Goal: Task Accomplishment & Management: Use online tool/utility

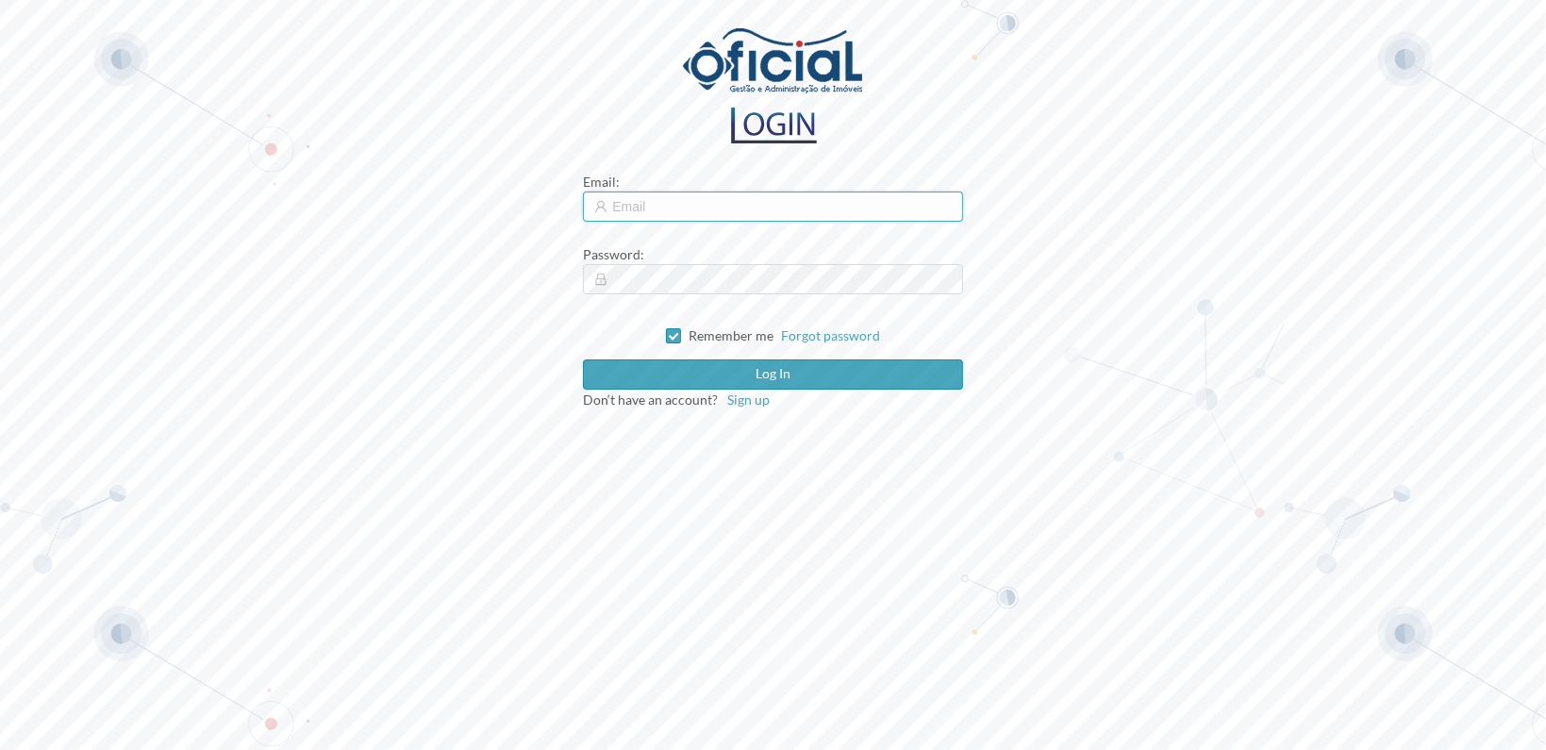
type input "[EMAIL_ADDRESS][DOMAIN_NAME]"
click at [760, 204] on input "[EMAIL_ADDRESS][DOMAIN_NAME]" at bounding box center [772, 207] width 379 height 30
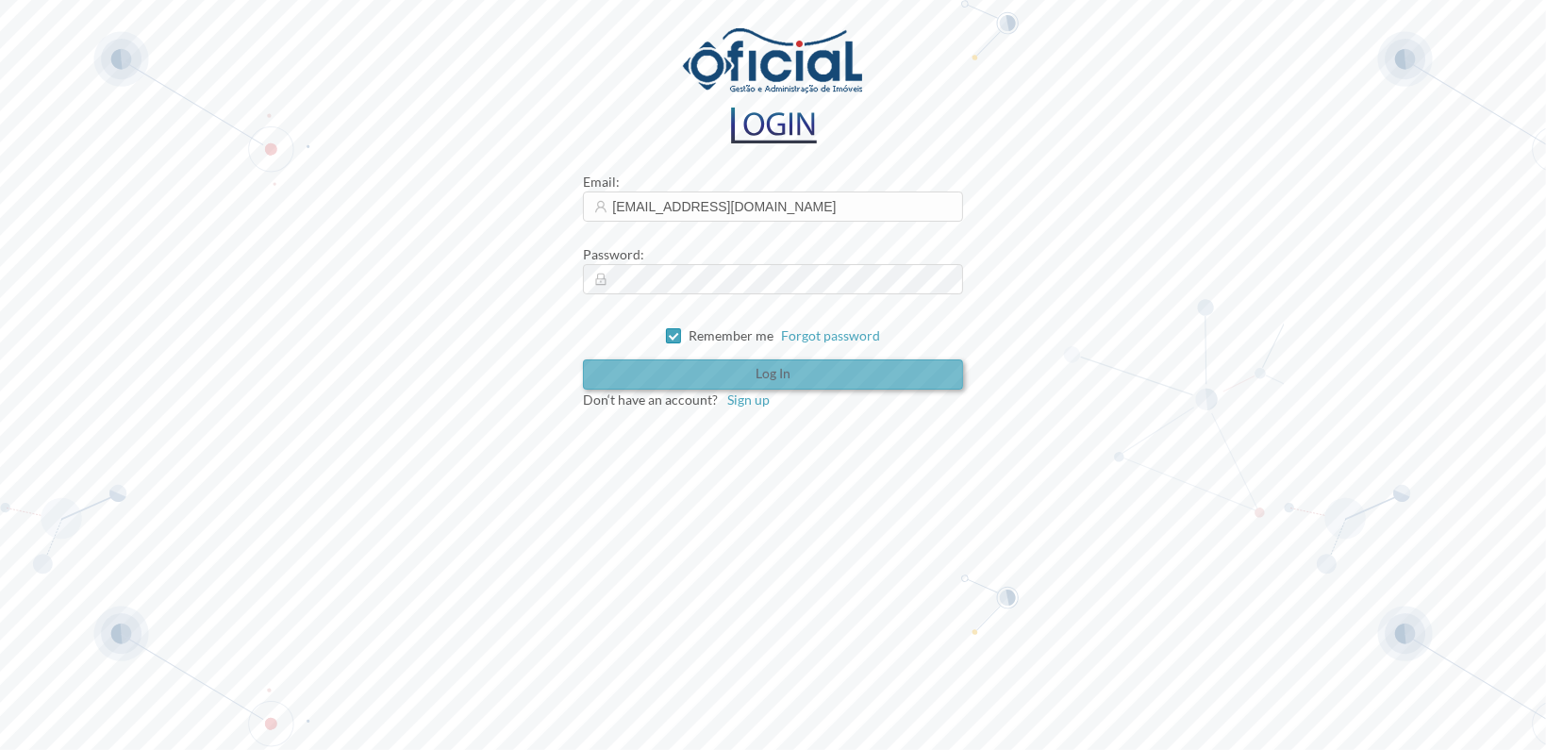
click at [737, 376] on button "Log in" at bounding box center [772, 374] width 379 height 30
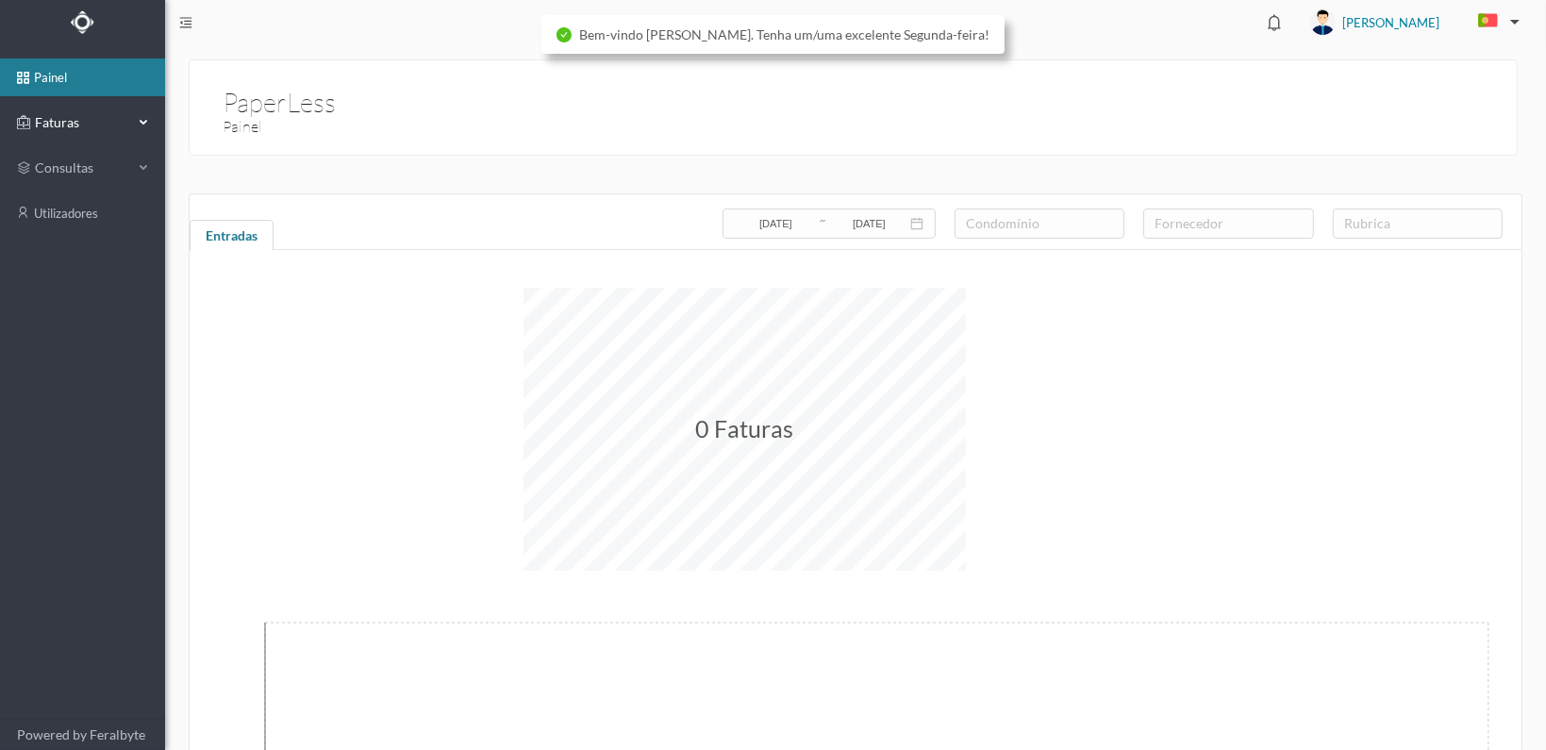
click at [64, 122] on span "Faturas" at bounding box center [82, 122] width 104 height 19
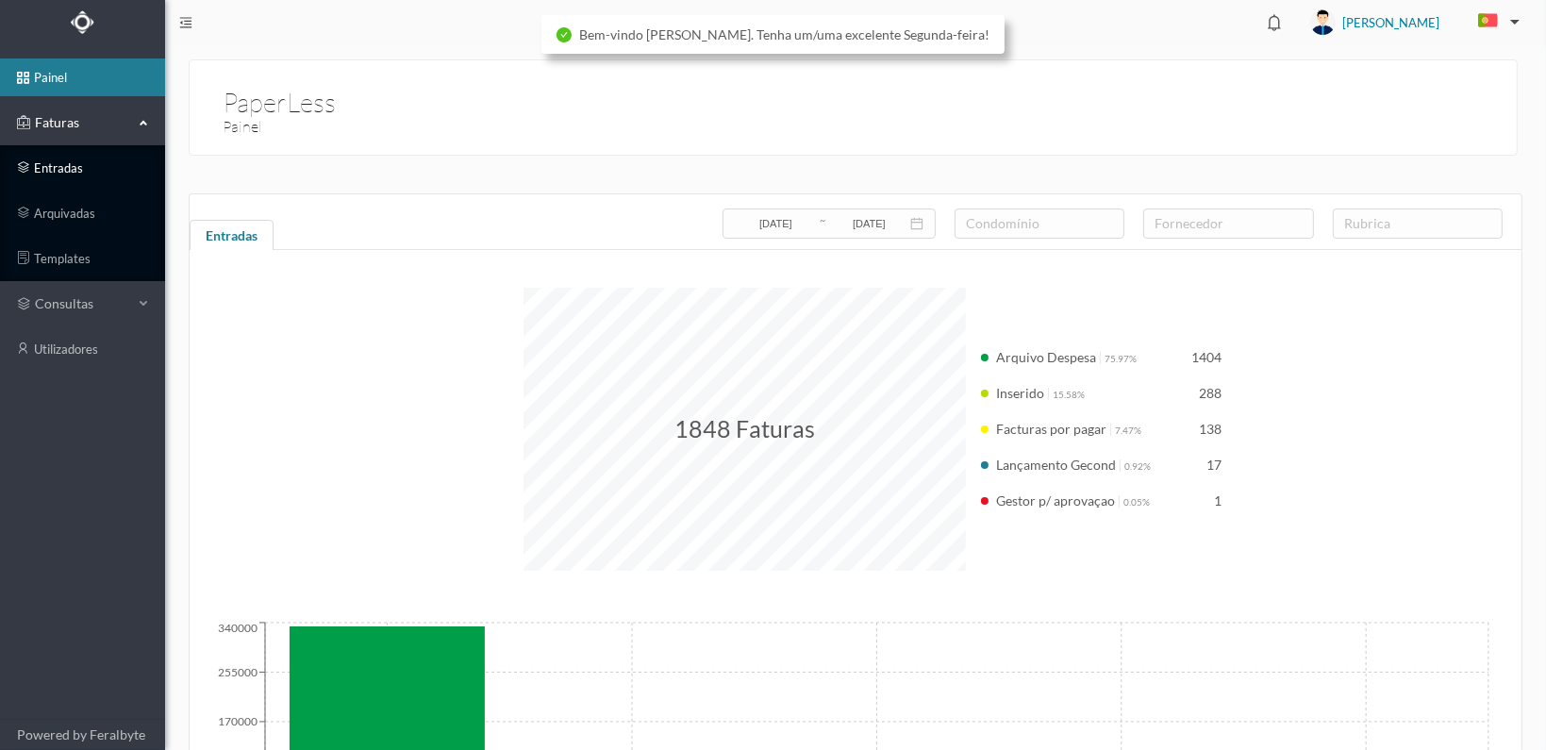
click at [71, 169] on link "entradas" at bounding box center [82, 168] width 165 height 38
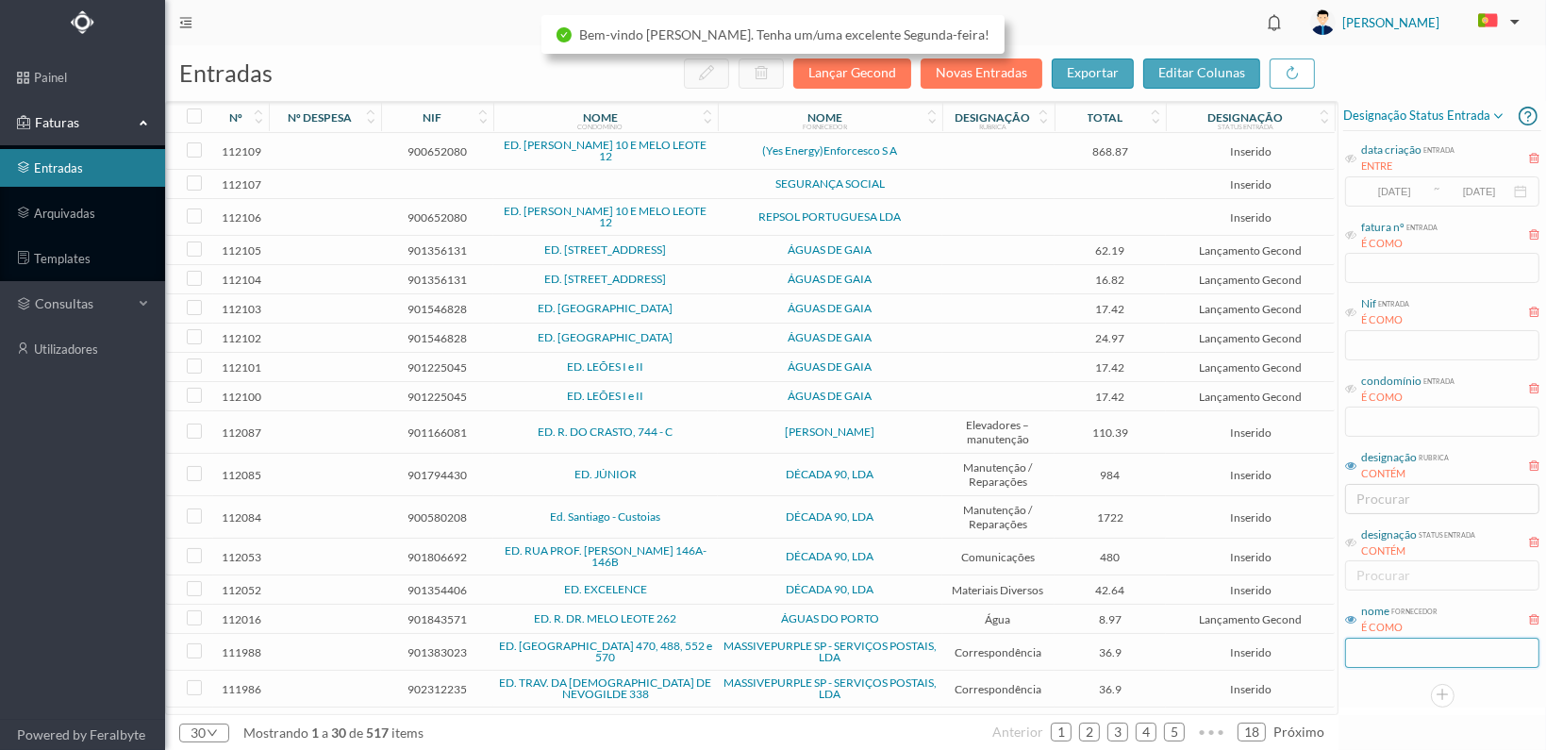
click at [1384, 656] on input "text" at bounding box center [1442, 653] width 194 height 30
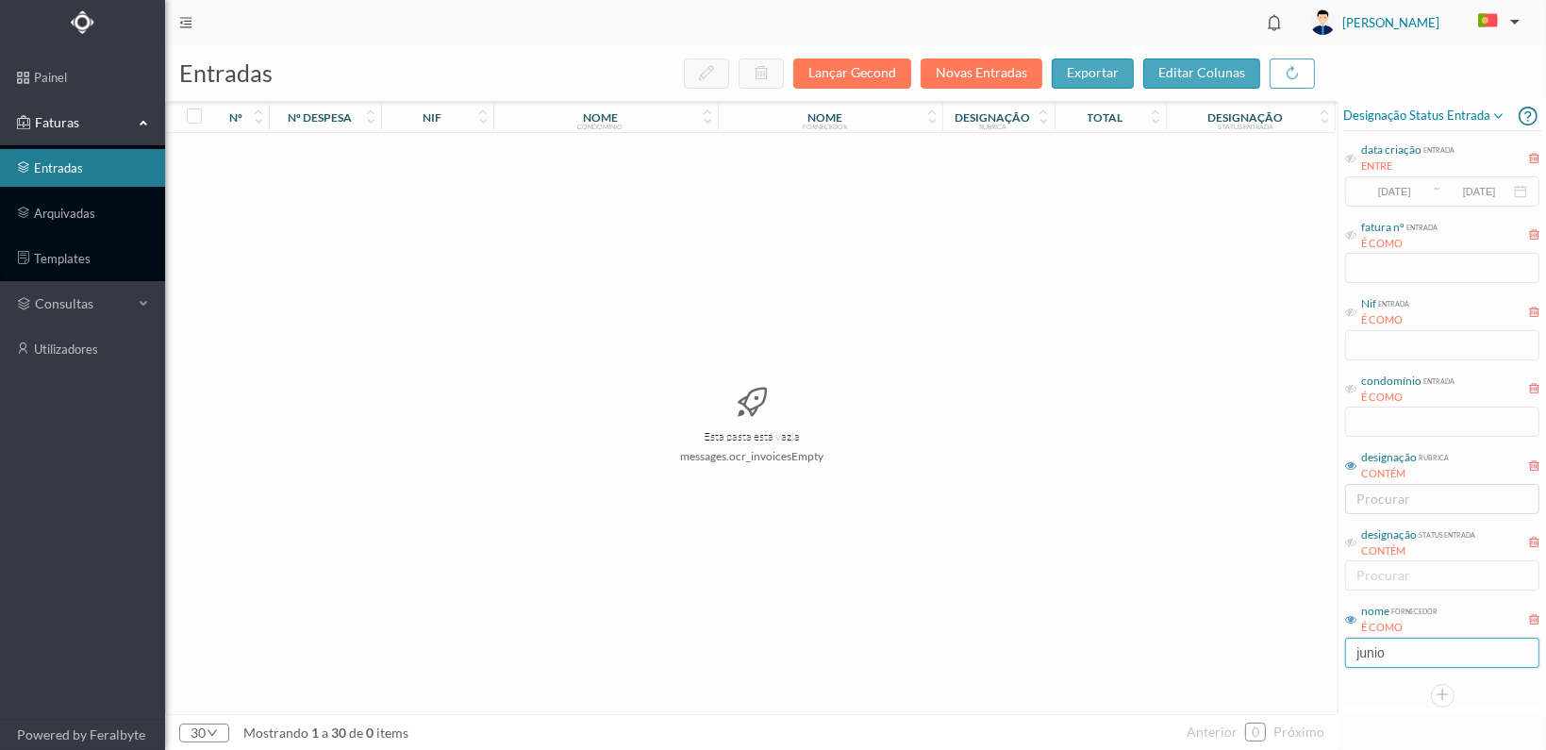
type input "junior"
drag, startPoint x: 1408, startPoint y: 654, endPoint x: 1332, endPoint y: 654, distance: 75.5
click at [1332, 654] on div "entradas Lançar Gecond Novas Entradas exportar editar colunas nº nº despesa nif…" at bounding box center [855, 397] width 1381 height 705
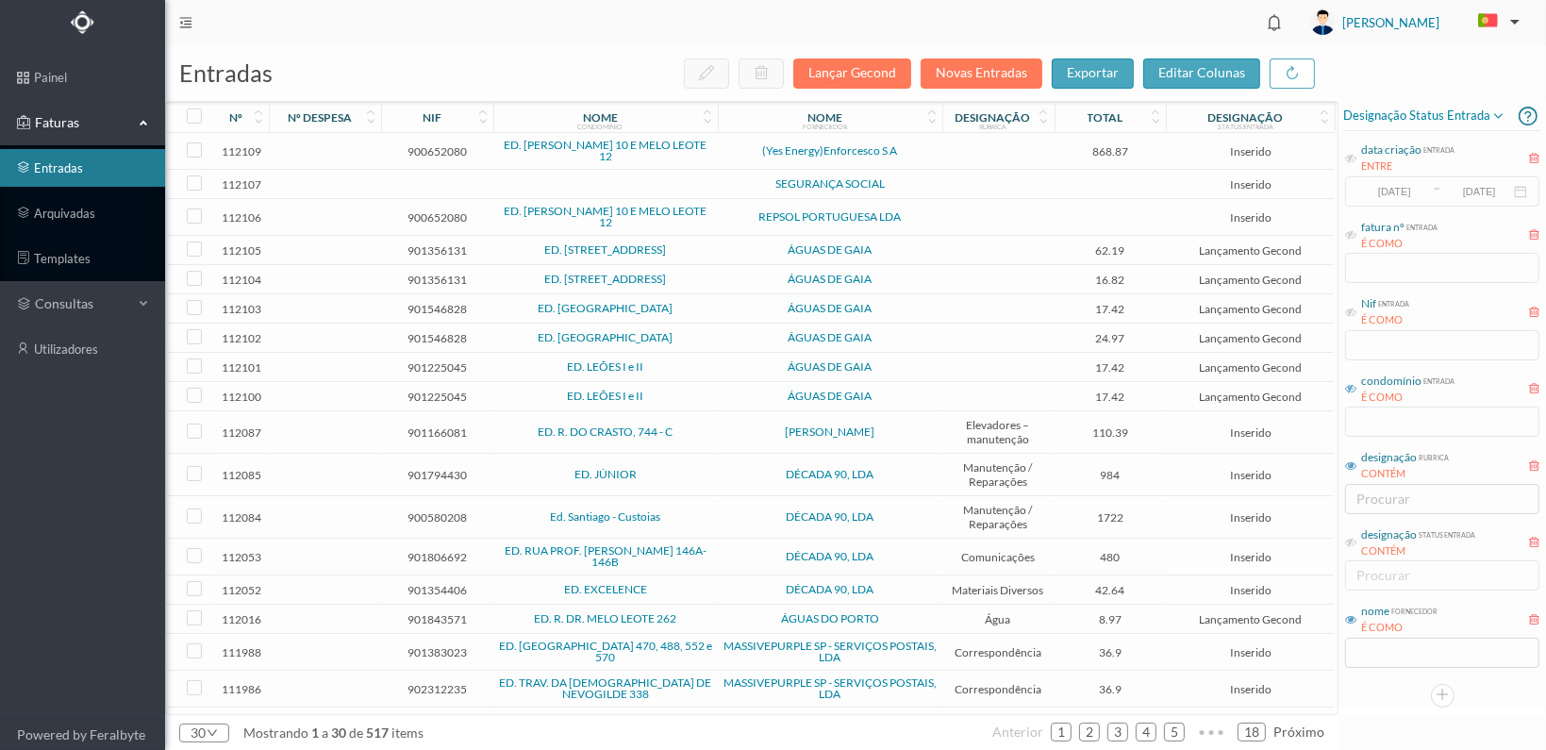
click at [1351, 392] on icon at bounding box center [1350, 388] width 11 height 11
click at [1369, 422] on input "text" at bounding box center [1442, 422] width 194 height 30
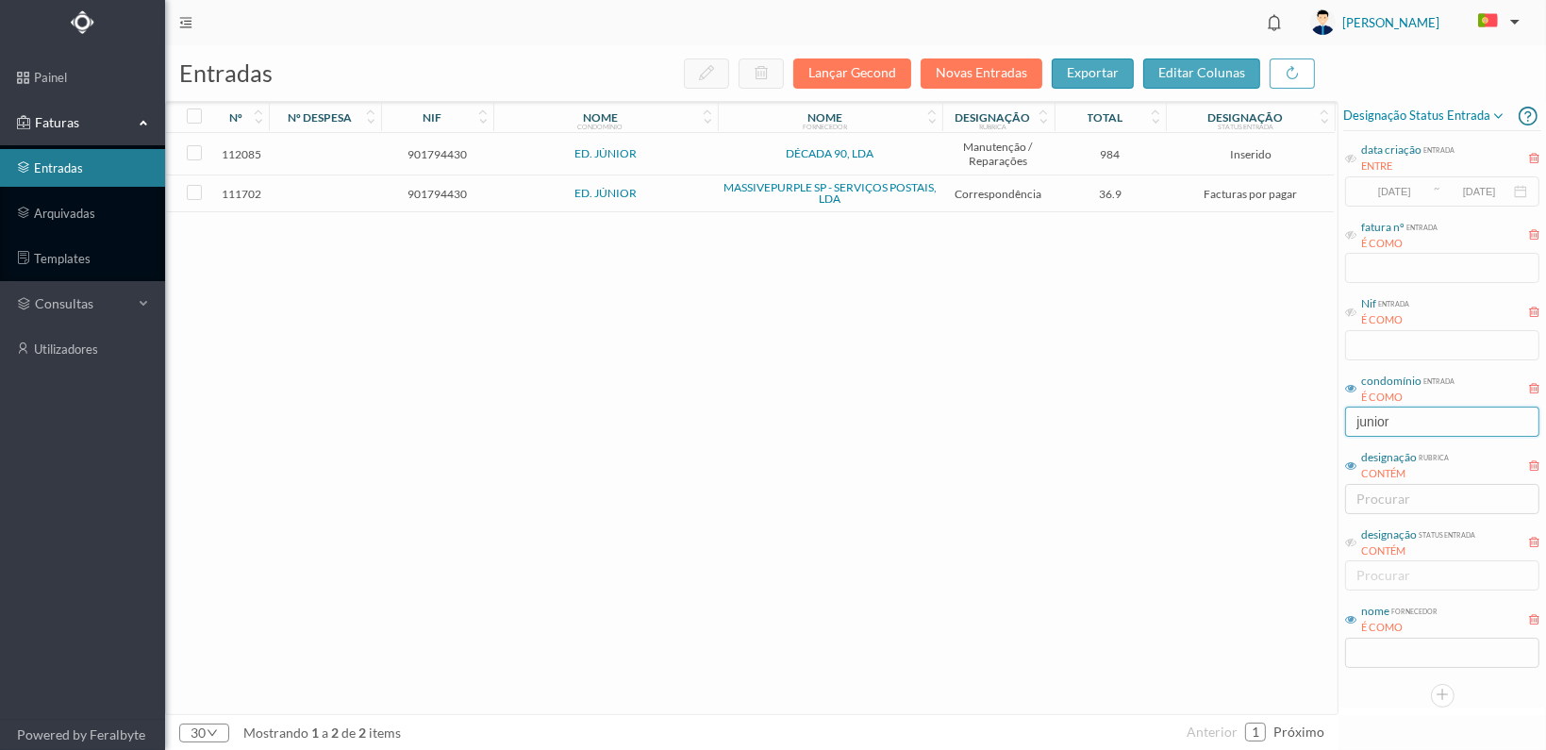
type input "junior"
click at [438, 154] on span "901794430" at bounding box center [437, 154] width 103 height 14
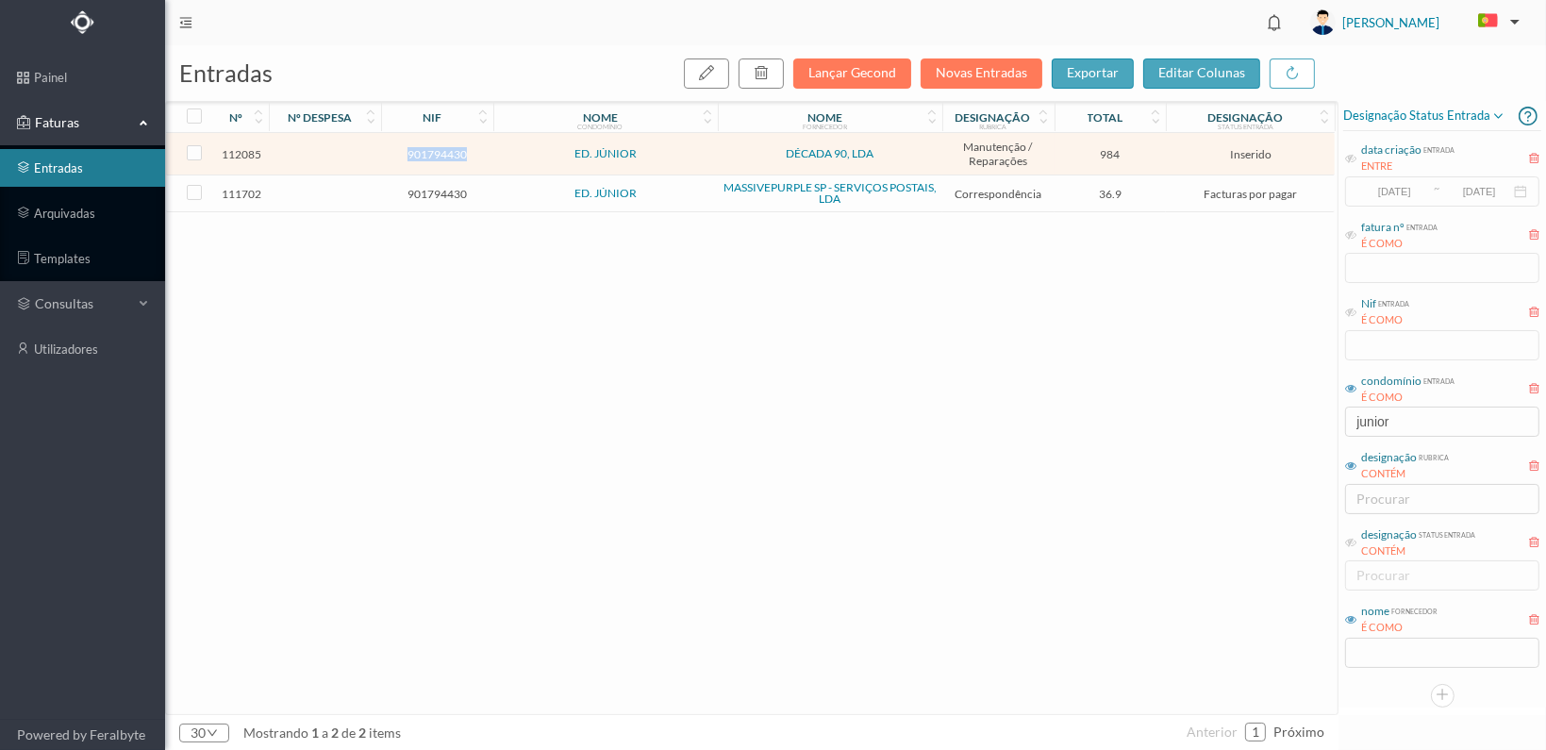
click at [438, 154] on span "901794430" at bounding box center [437, 154] width 103 height 14
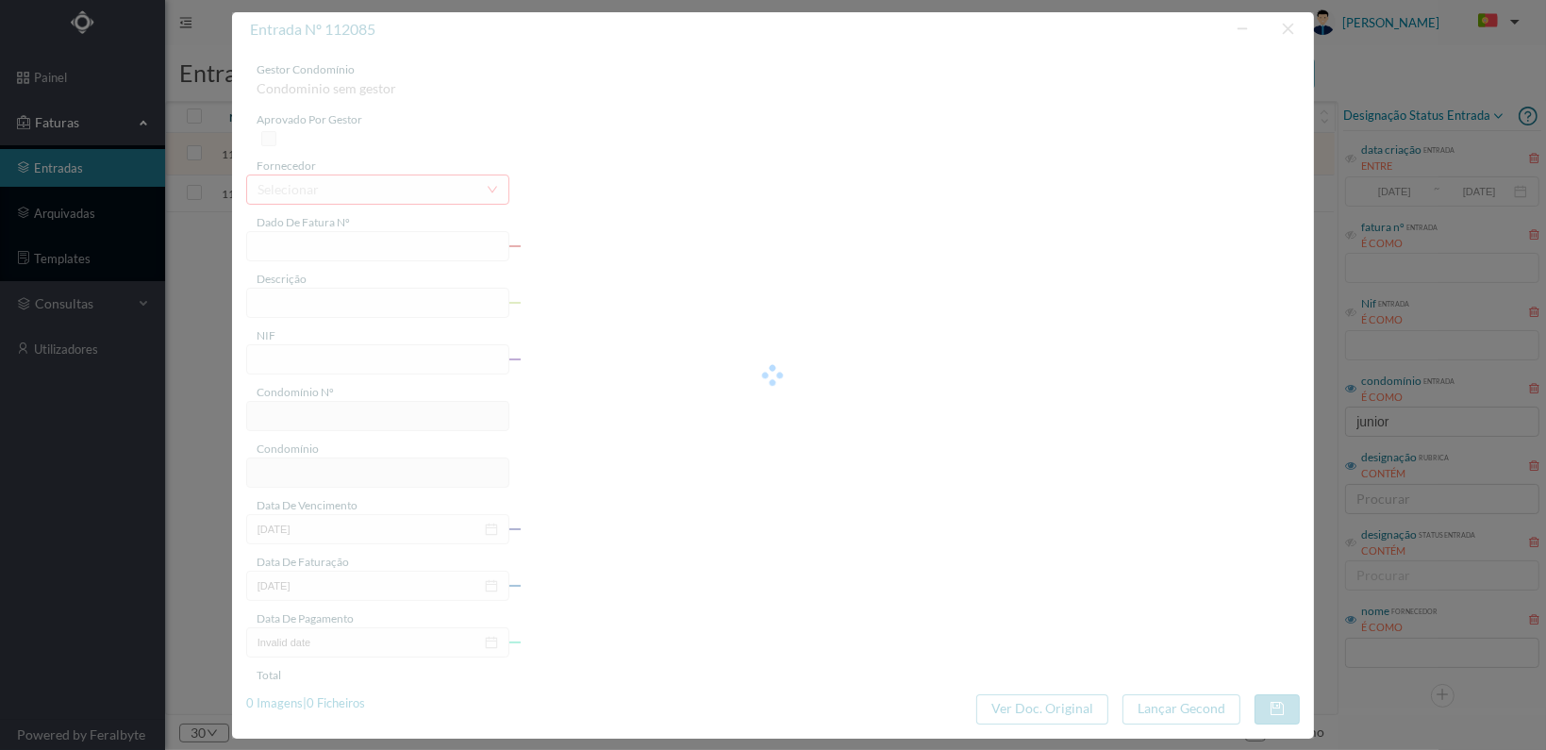
type input "FT 2025A1/1196"
type input "901794430"
type input "[DATE]"
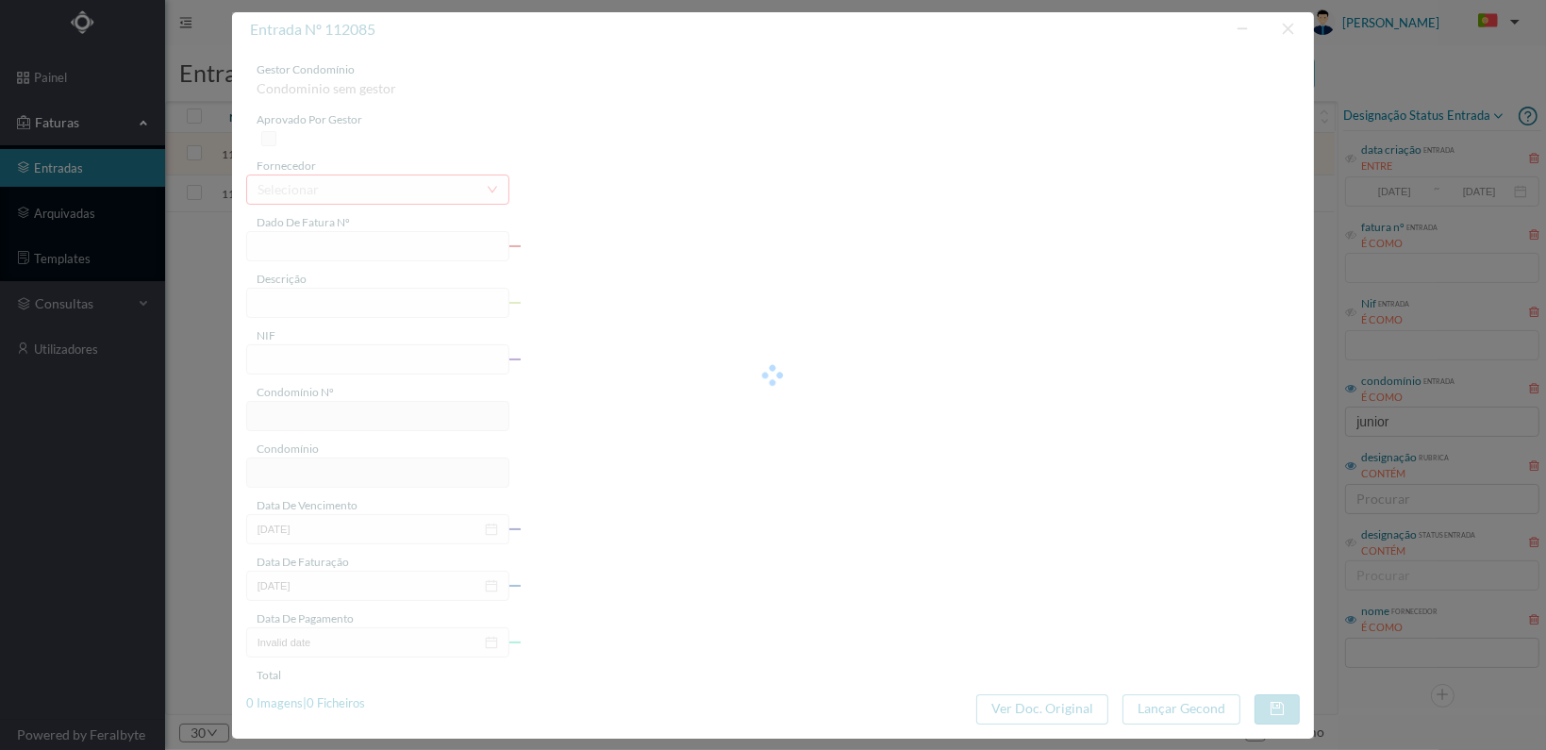
type input "984.00"
type input "645"
type input "ED. JÚNIOR"
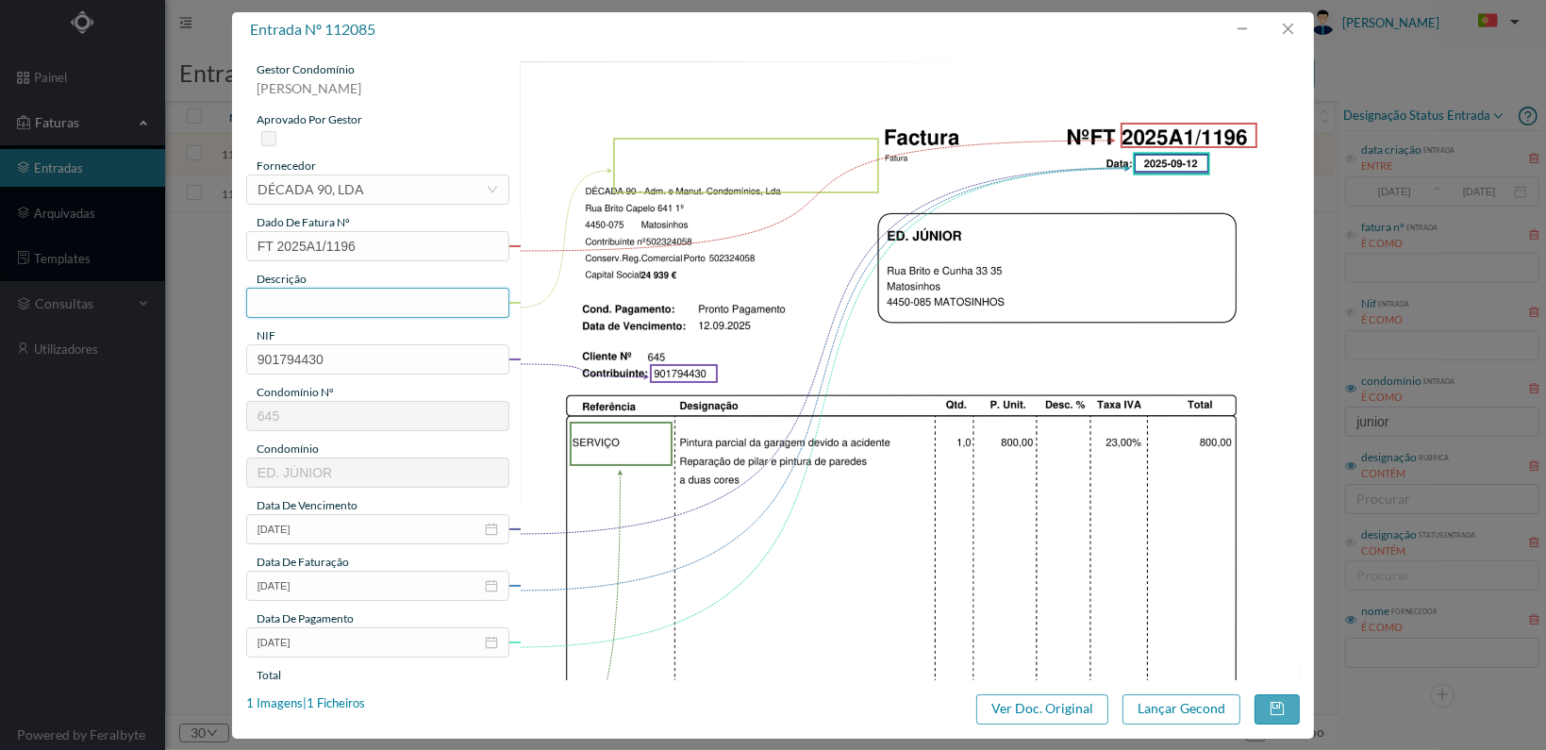
click at [366, 296] on input "text" at bounding box center [377, 303] width 263 height 30
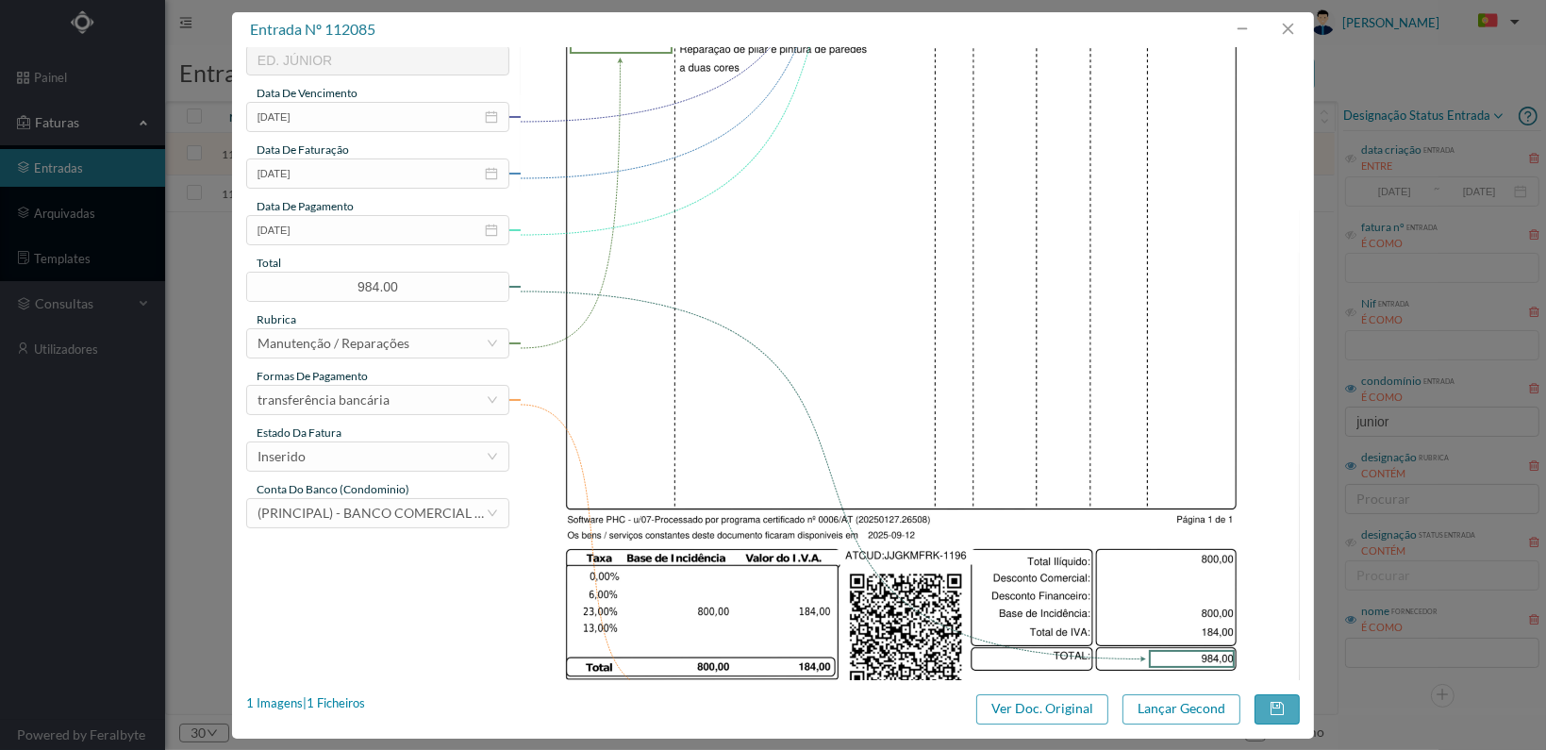
scroll to position [472, 0]
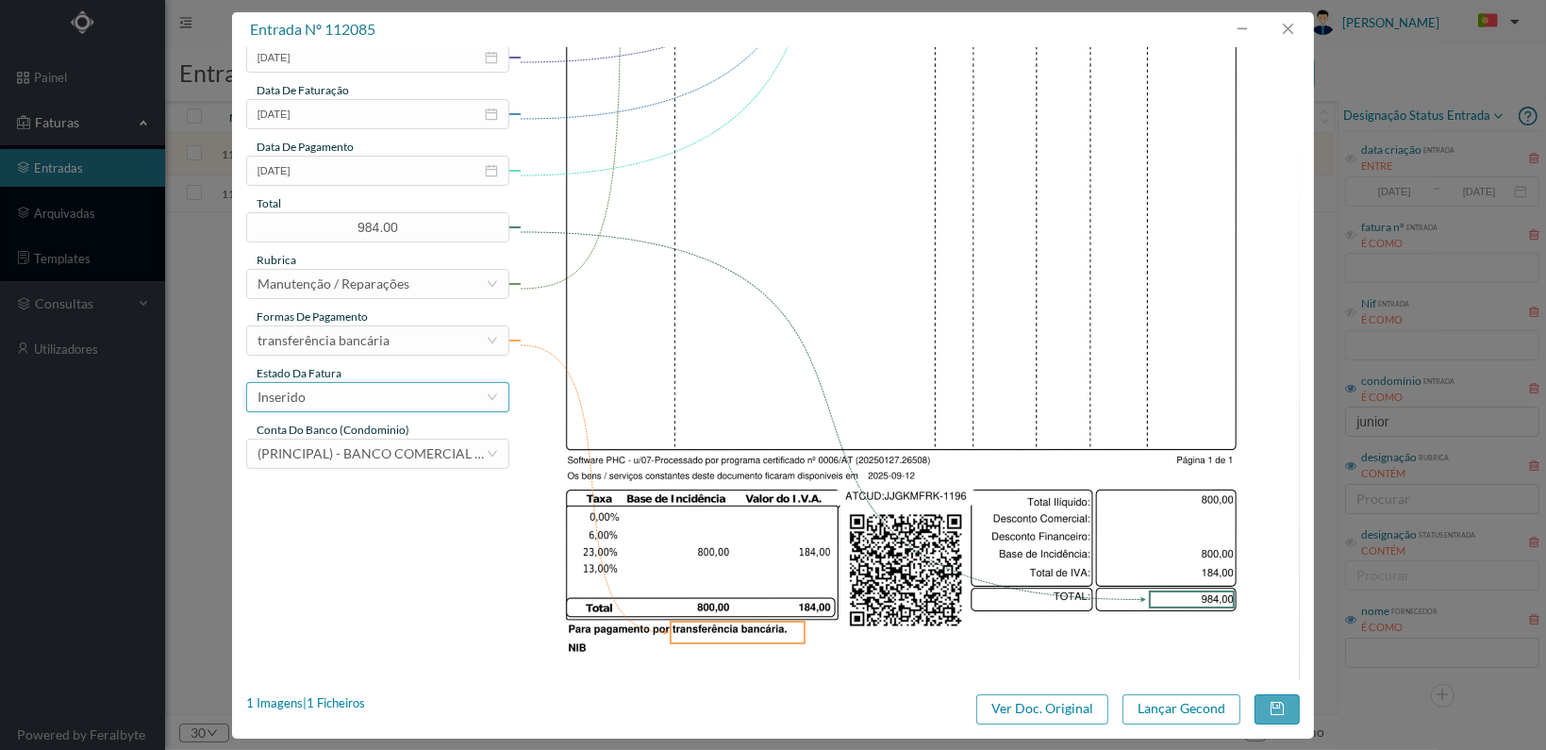
type input "Pintura parcial da garagem"
click at [472, 399] on div "Inserido" at bounding box center [372, 397] width 228 height 28
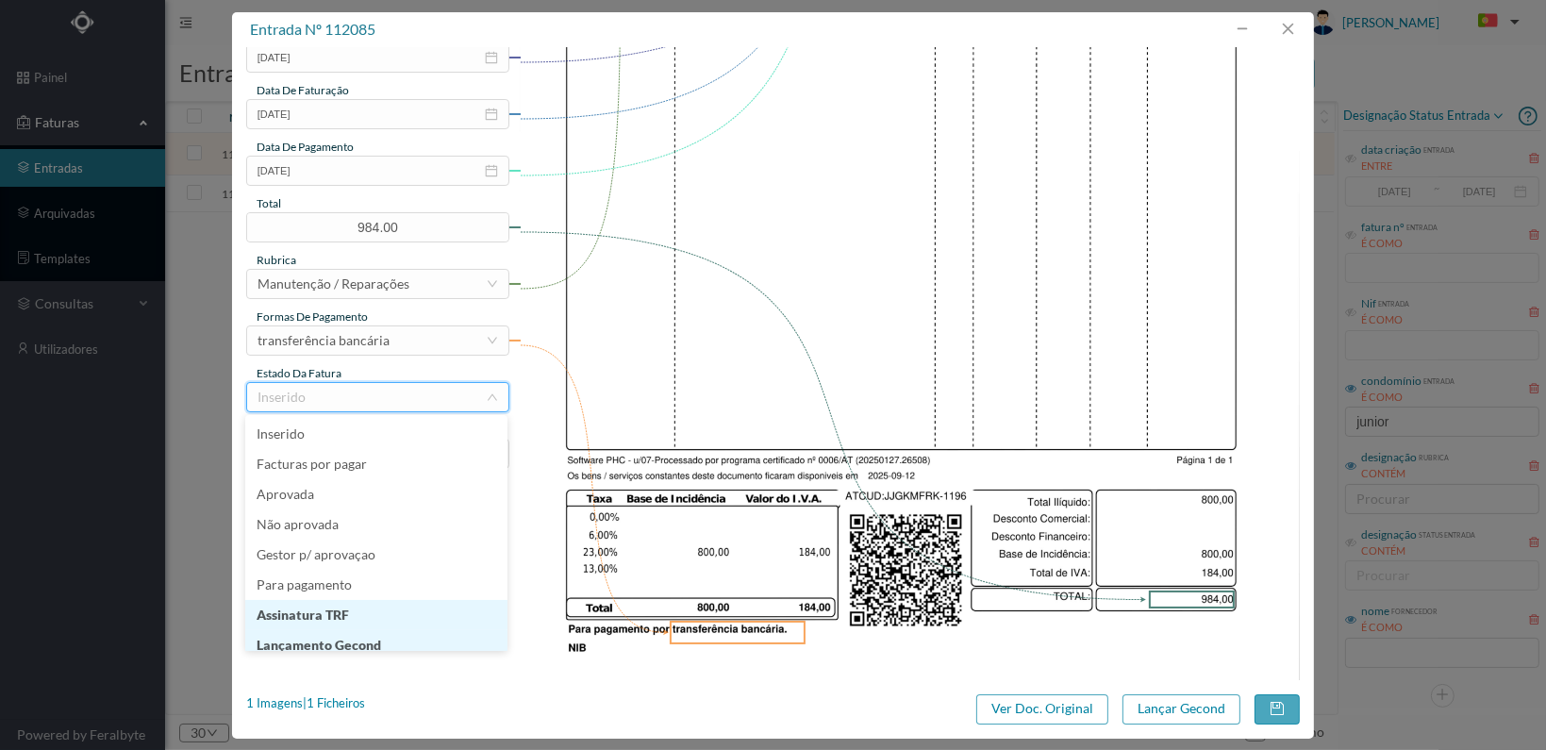
scroll to position [9, 0]
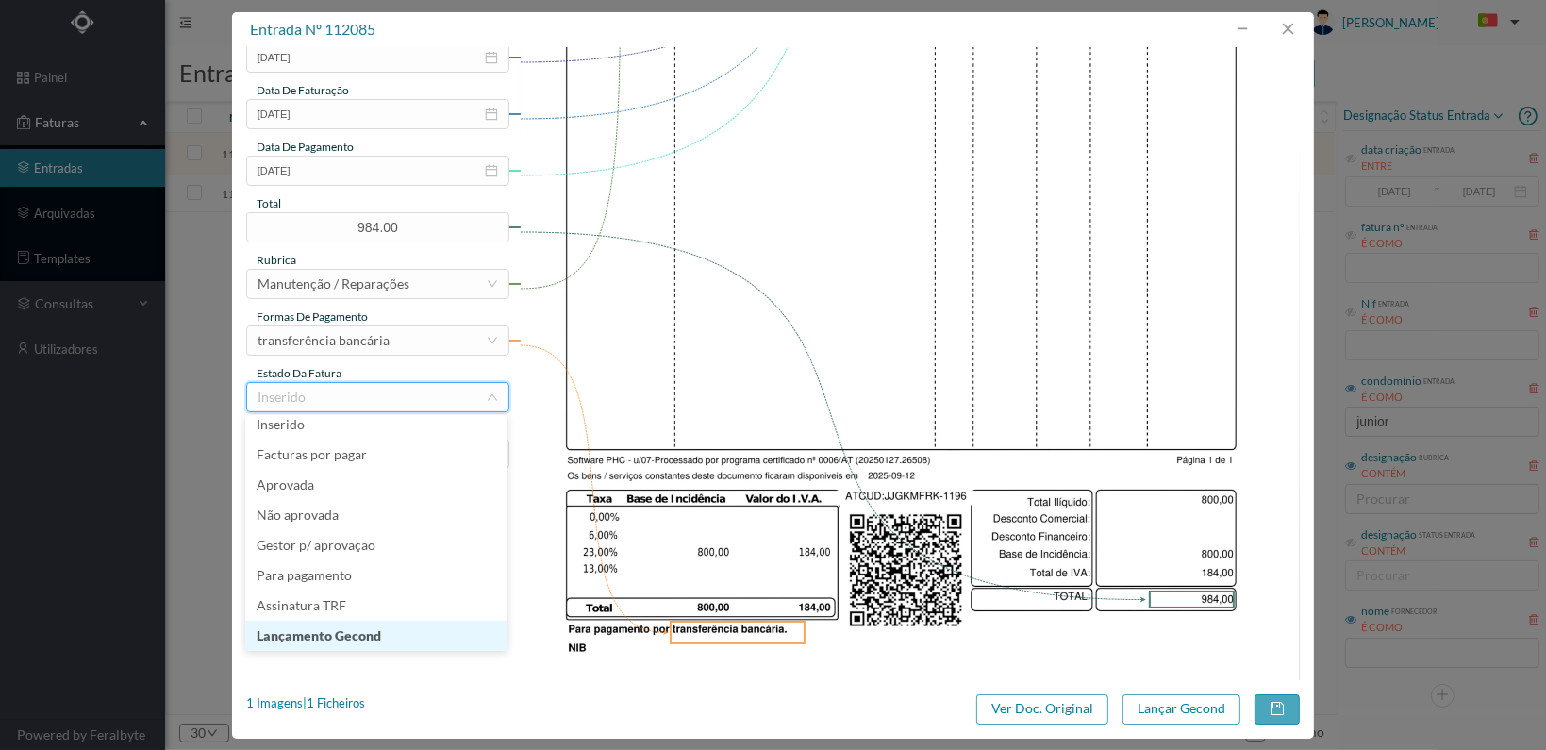
click at [399, 626] on li "Lançamento Gecond" at bounding box center [376, 636] width 262 height 30
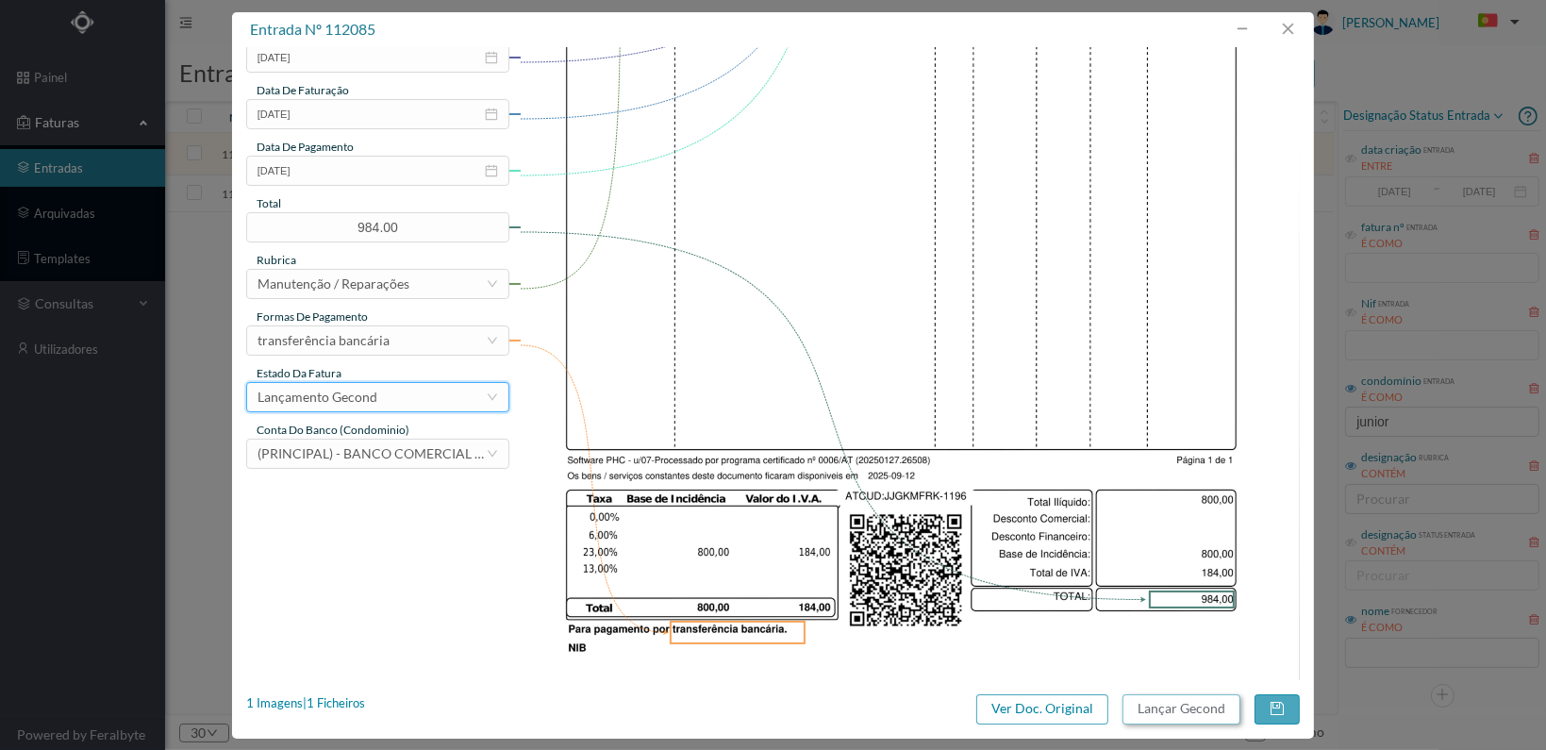
click at [1160, 709] on button "Lançar Gecond" at bounding box center [1182, 709] width 118 height 30
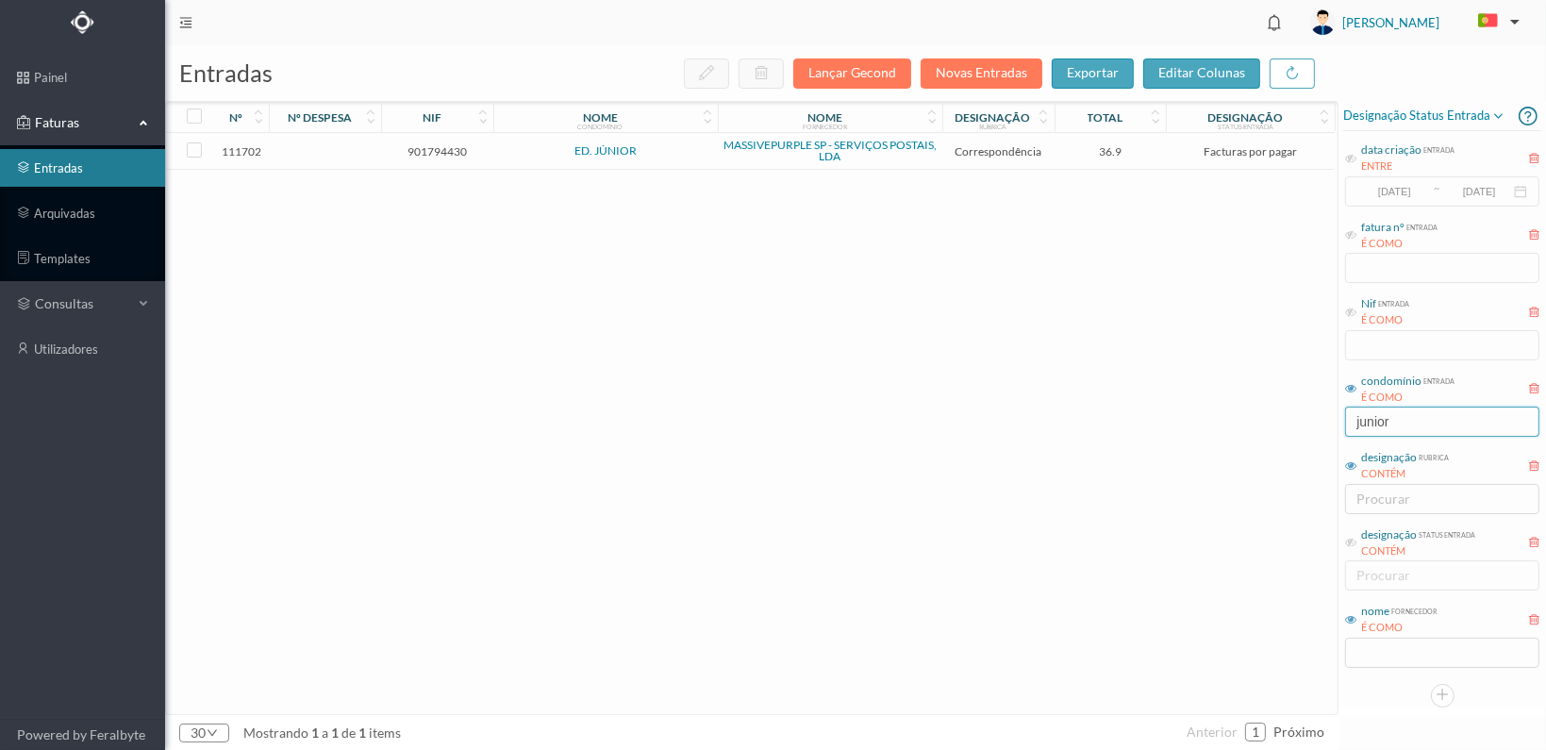
drag, startPoint x: 1414, startPoint y: 424, endPoint x: 1275, endPoint y: 409, distance: 140.4
click at [1276, 409] on div "entradas Lançar Gecond Novas Entradas exportar editar colunas nº nº despesa nif…" at bounding box center [855, 397] width 1381 height 705
click at [1375, 655] on input "text" at bounding box center [1442, 653] width 194 height 30
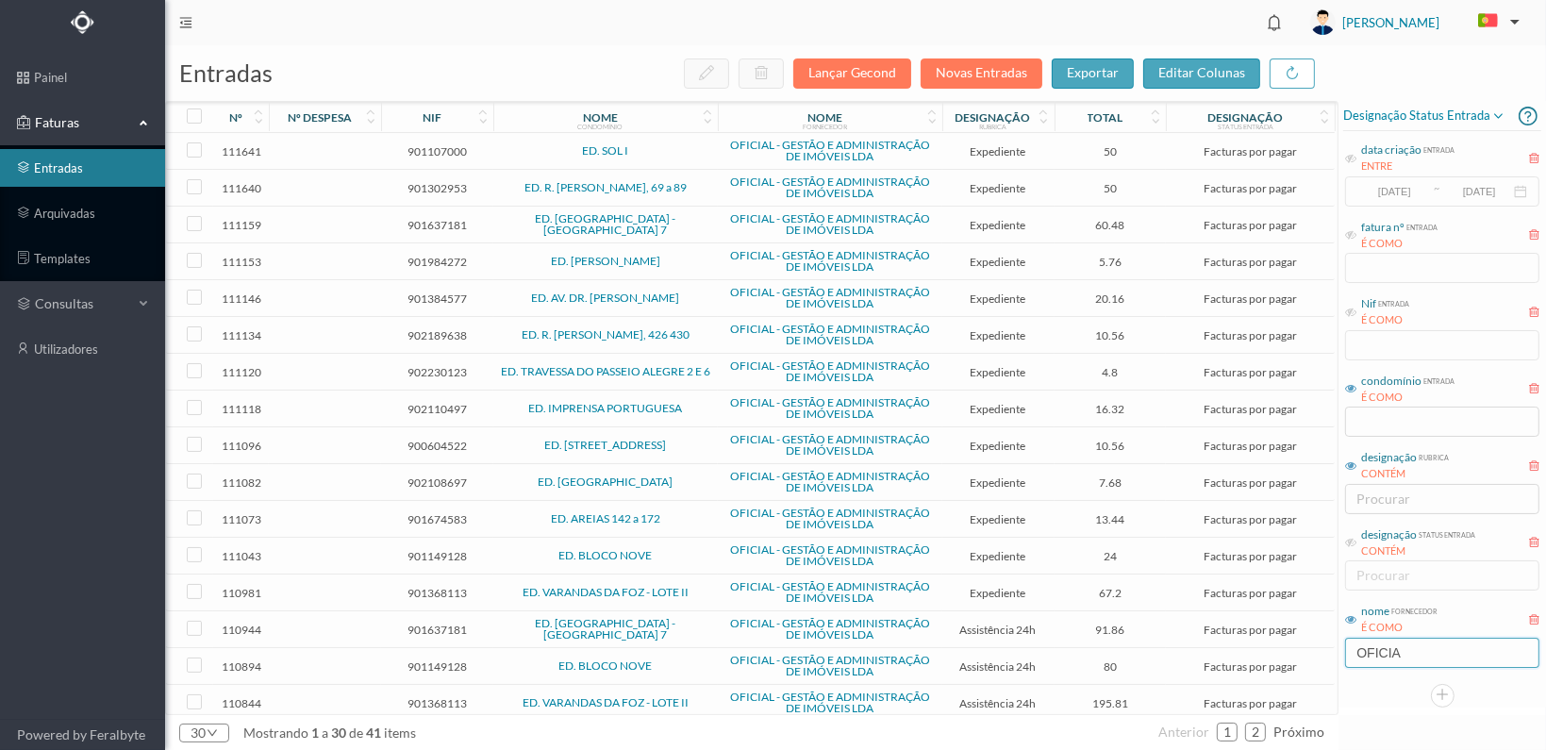
type input "OFICIAL"
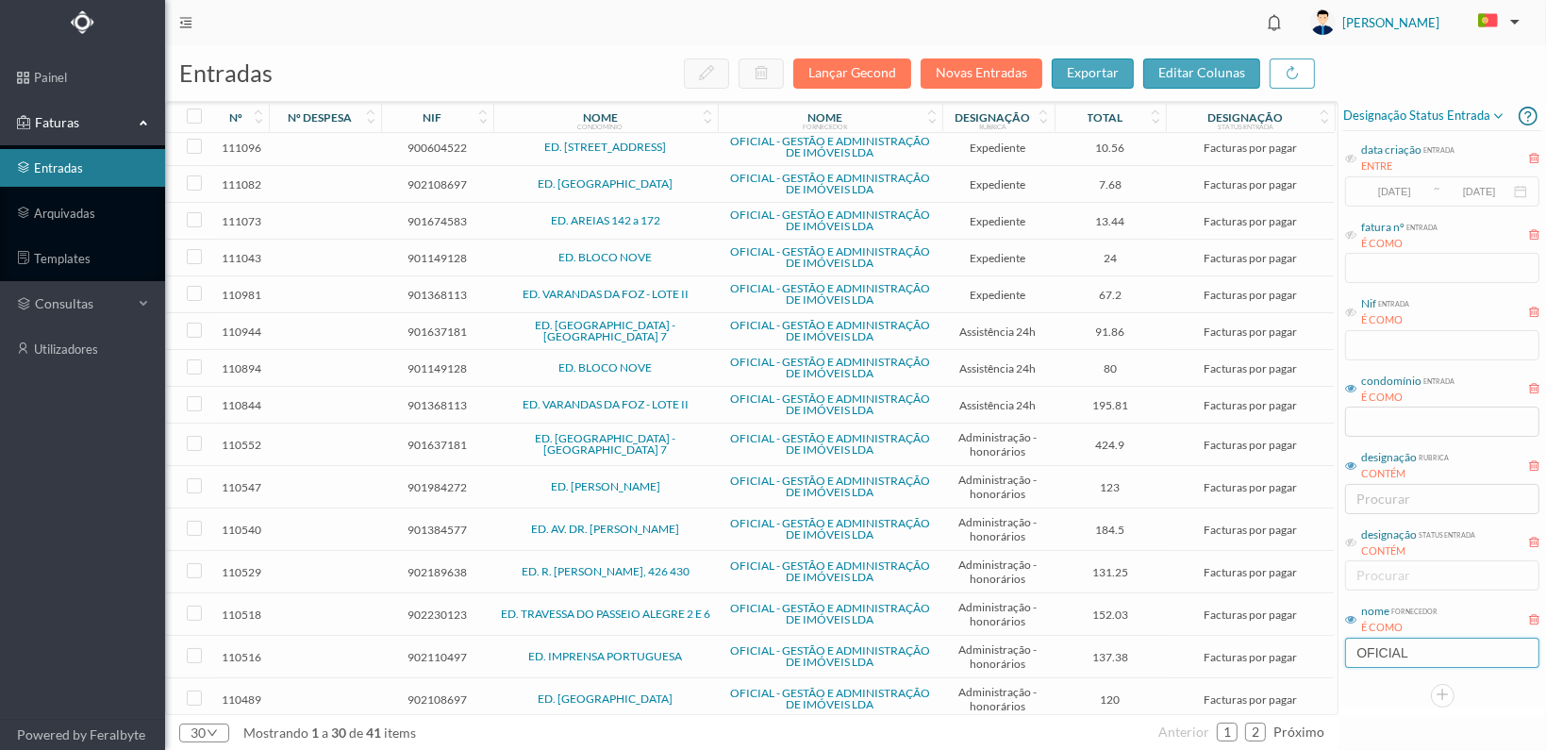
scroll to position [581, 0]
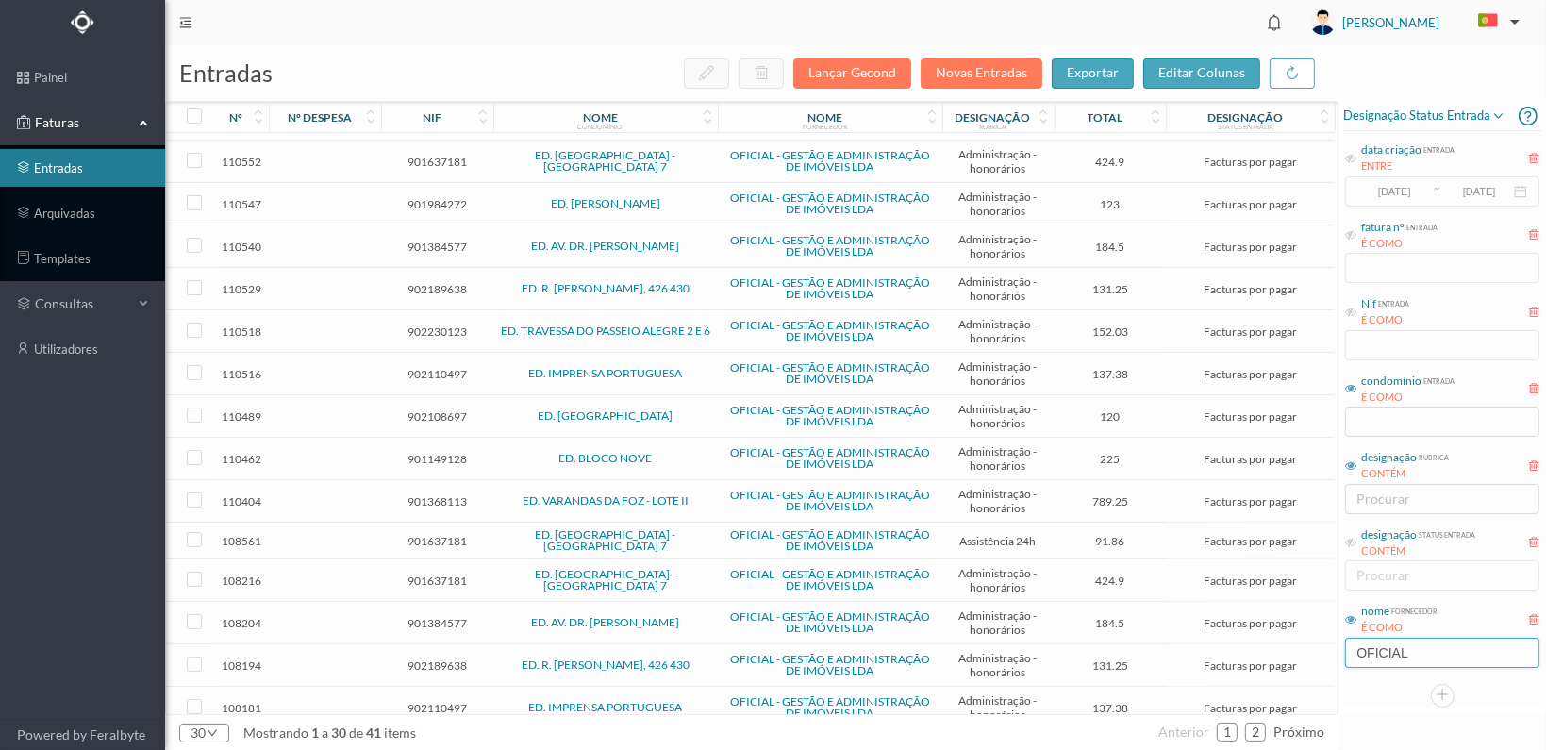
drag, startPoint x: 1424, startPoint y: 655, endPoint x: 1358, endPoint y: 657, distance: 66.1
click at [1358, 657] on input "OFICIAL" at bounding box center [1442, 653] width 194 height 30
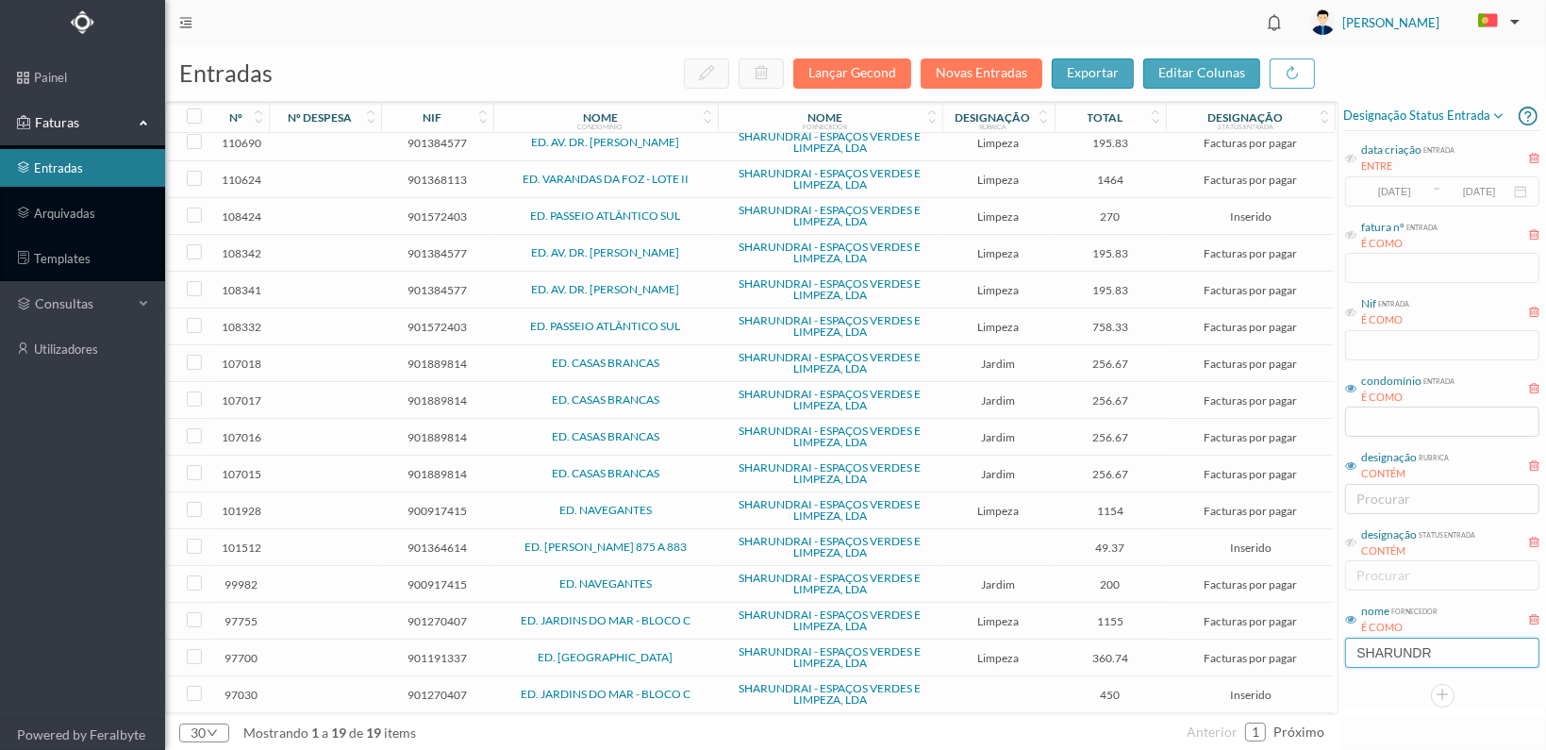
scroll to position [120, 0]
type input "SHARUNDRA"
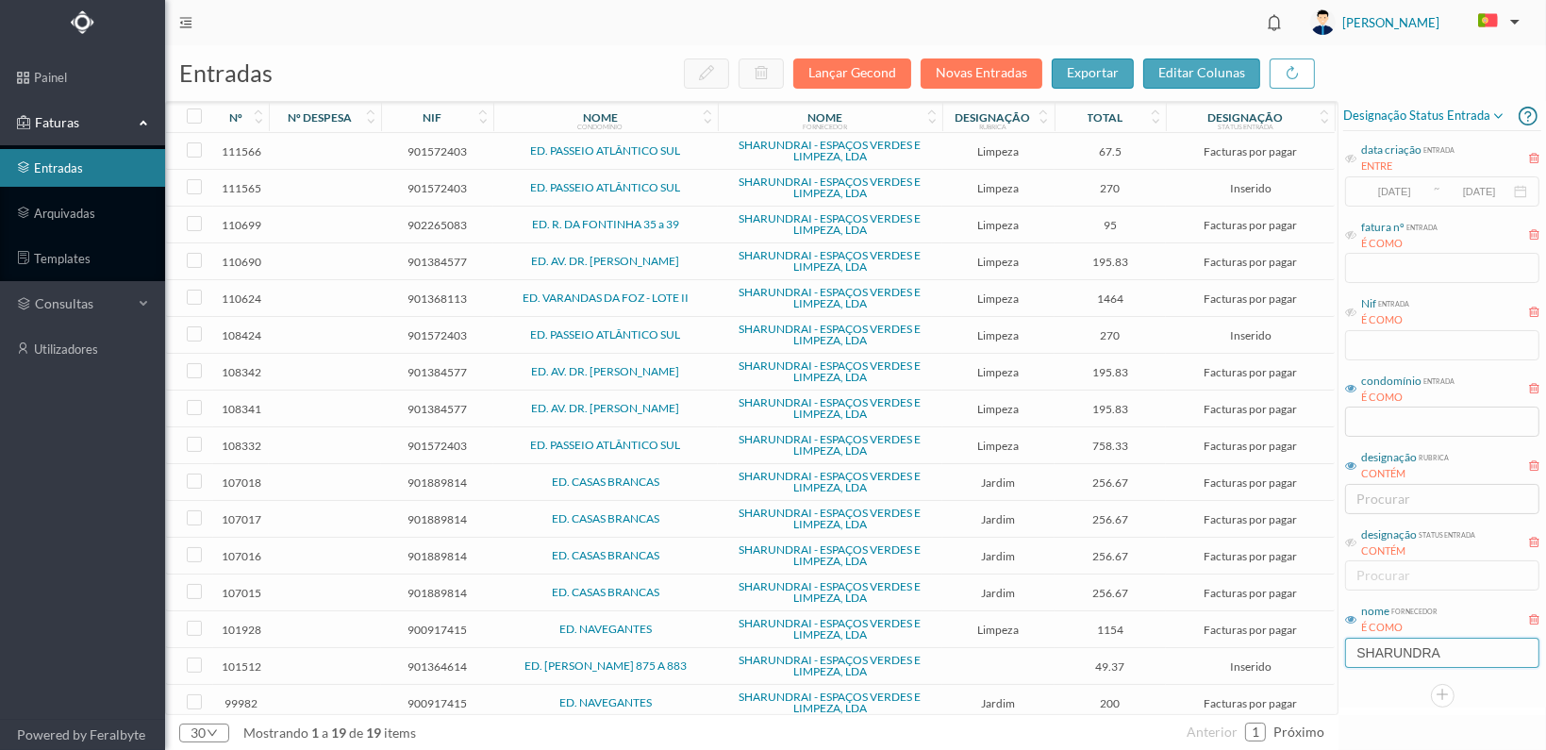
drag, startPoint x: 1441, startPoint y: 658, endPoint x: 1328, endPoint y: 658, distance: 112.3
click at [1328, 658] on div "entradas Lançar Gecond Novas Entradas exportar editar colunas nº nº despesa nif…" at bounding box center [855, 397] width 1381 height 705
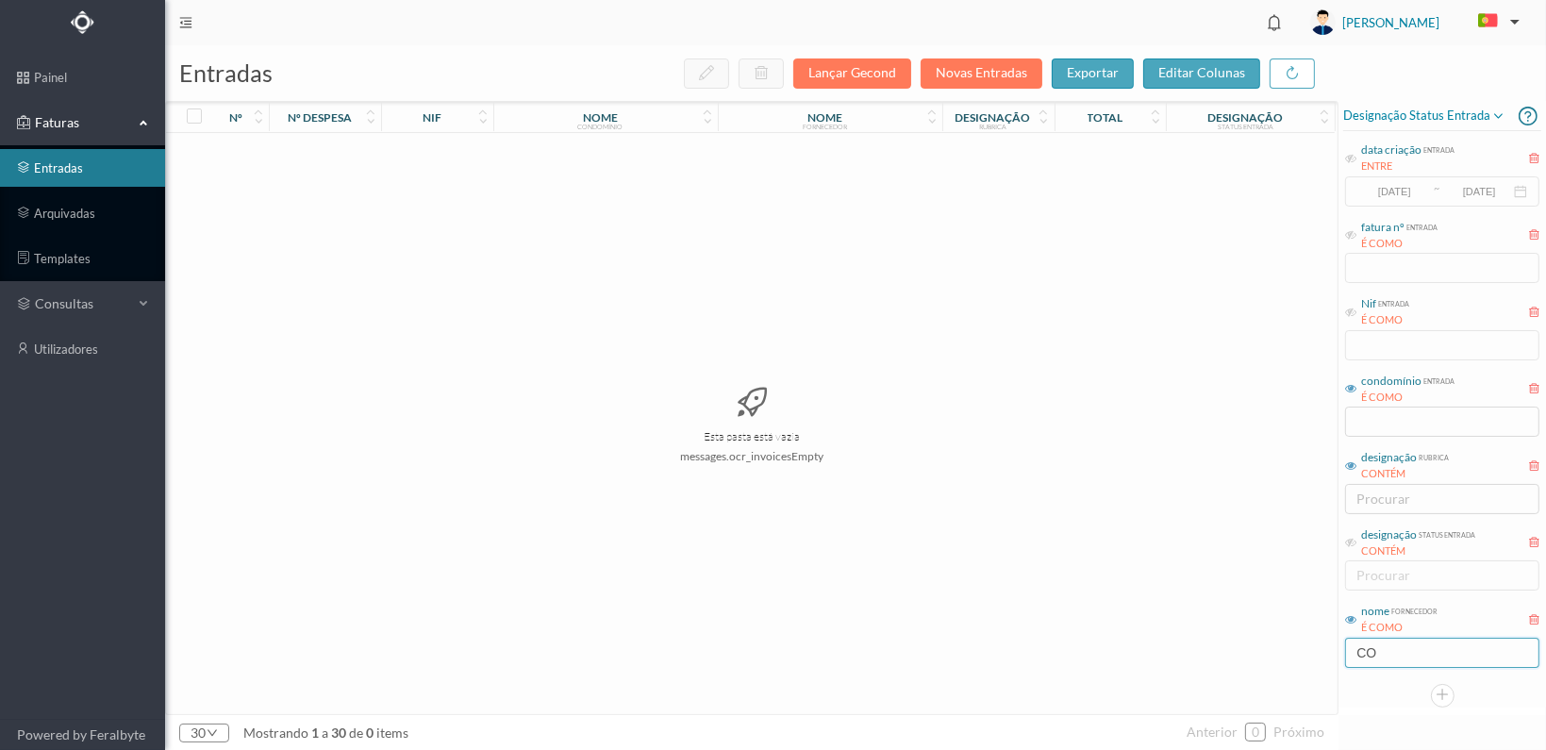
type input "C"
